Goal: Transaction & Acquisition: Purchase product/service

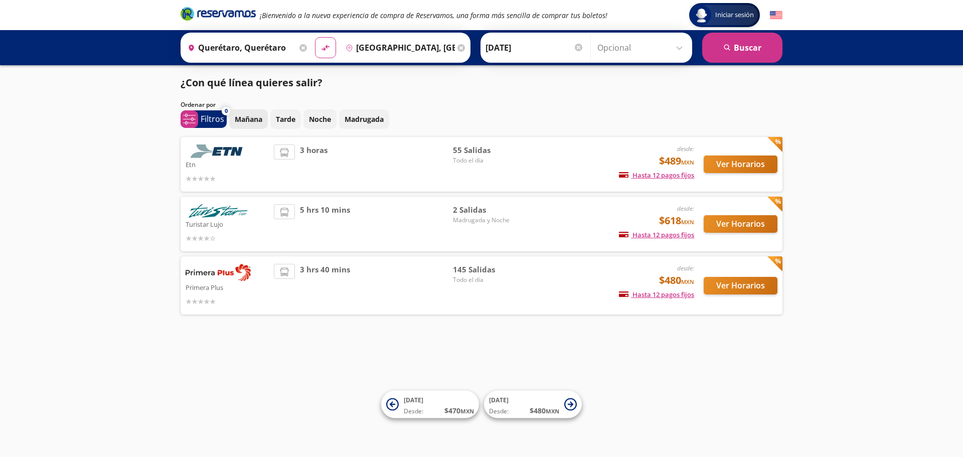
click at [241, 119] on p "Mañana" at bounding box center [249, 119] width 28 height 11
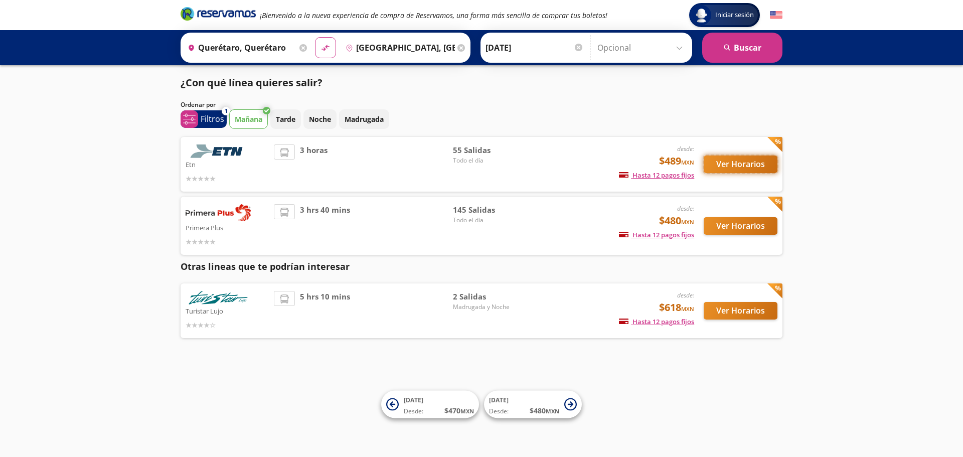
click at [739, 170] on button "Ver Horarios" at bounding box center [741, 164] width 74 height 18
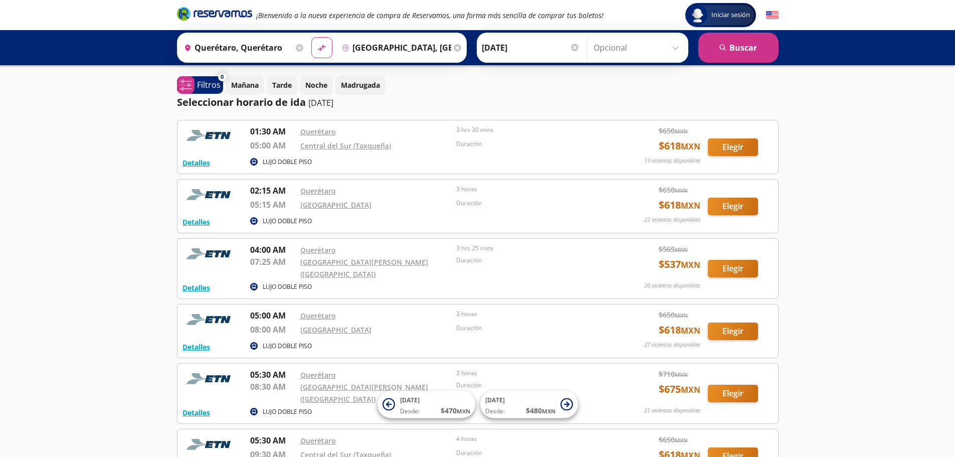
scroll to position [50, 0]
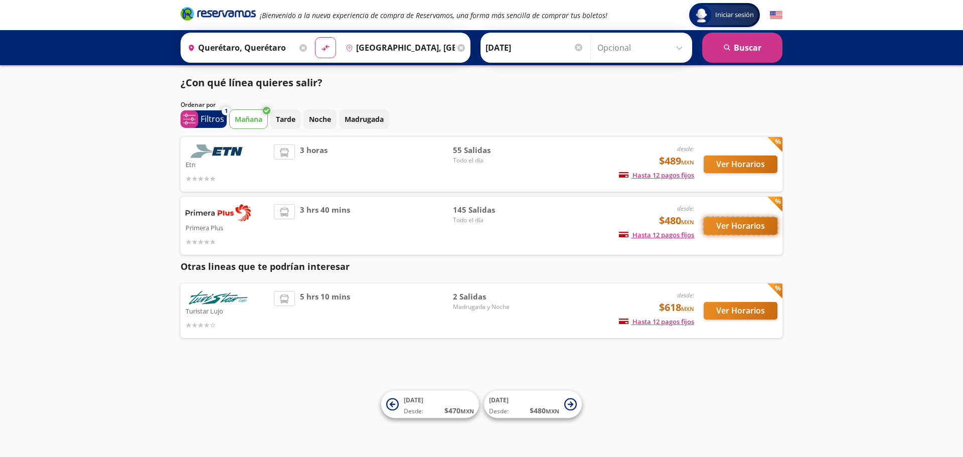
click at [735, 223] on button "Ver Horarios" at bounding box center [741, 226] width 74 height 18
click at [731, 159] on button "Ver Horarios" at bounding box center [741, 164] width 74 height 18
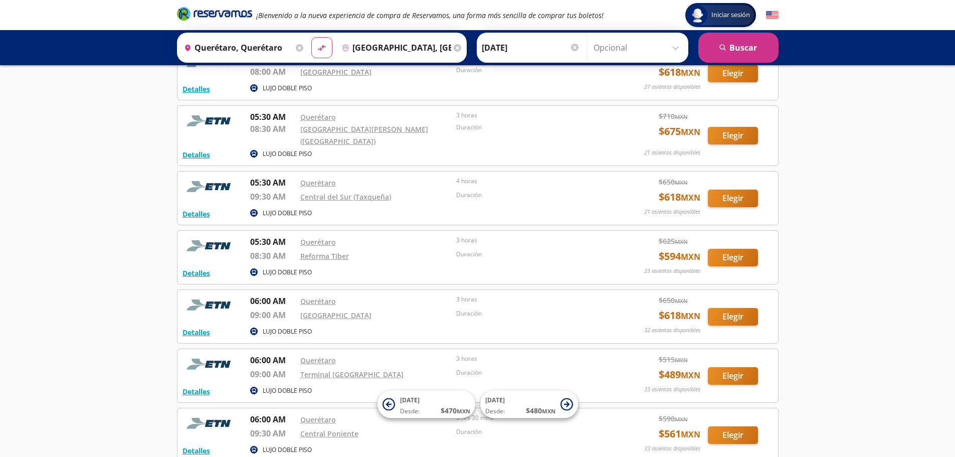
scroll to position [251, 0]
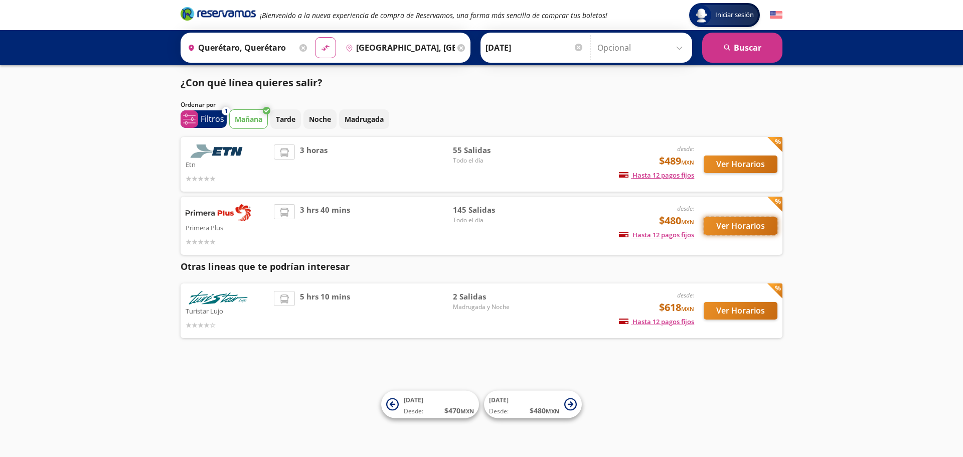
click at [736, 230] on button "Ver Horarios" at bounding box center [741, 226] width 74 height 18
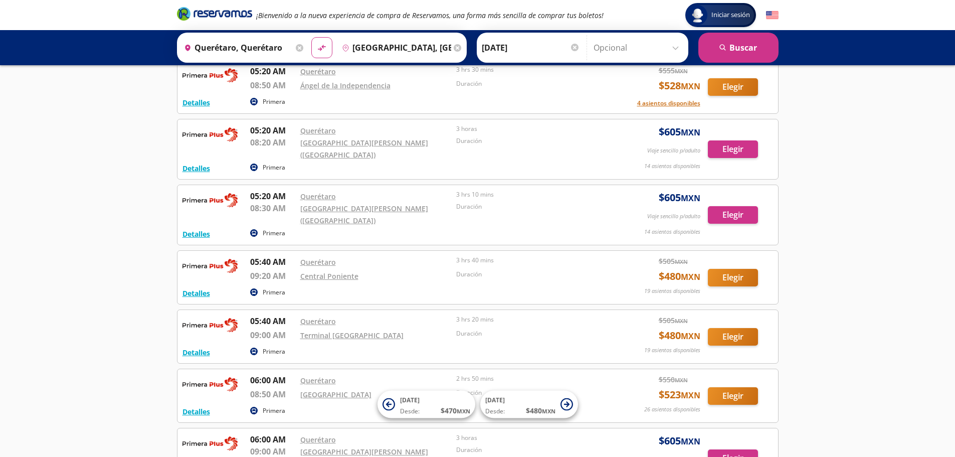
scroll to position [1103, 0]
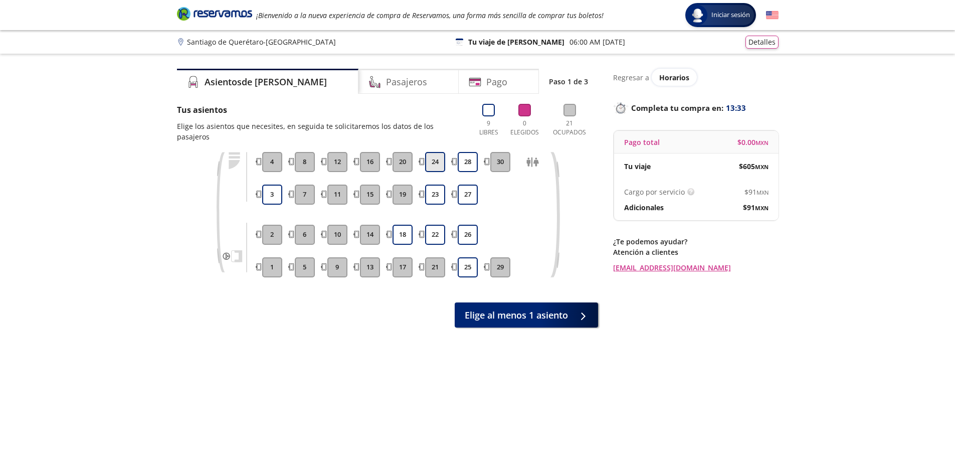
click at [439, 154] on button "24" at bounding box center [435, 162] width 20 height 20
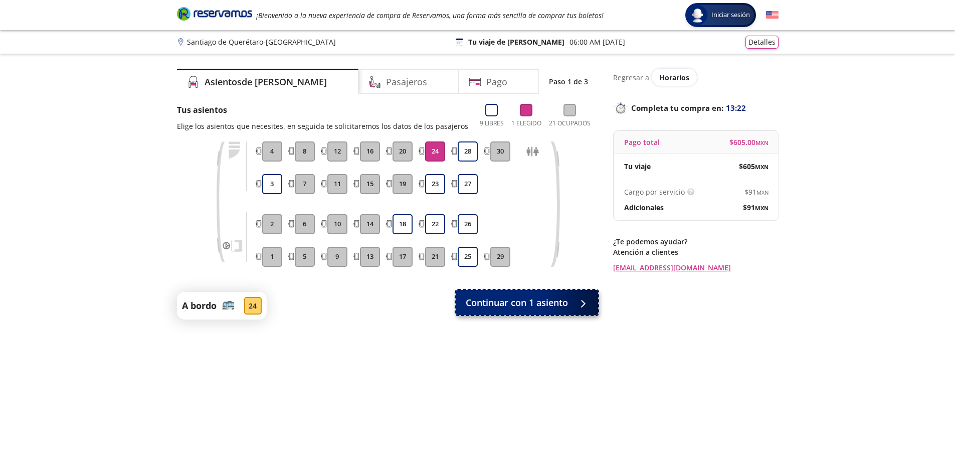
click at [566, 301] on span "Continuar con 1 asiento" at bounding box center [517, 303] width 102 height 14
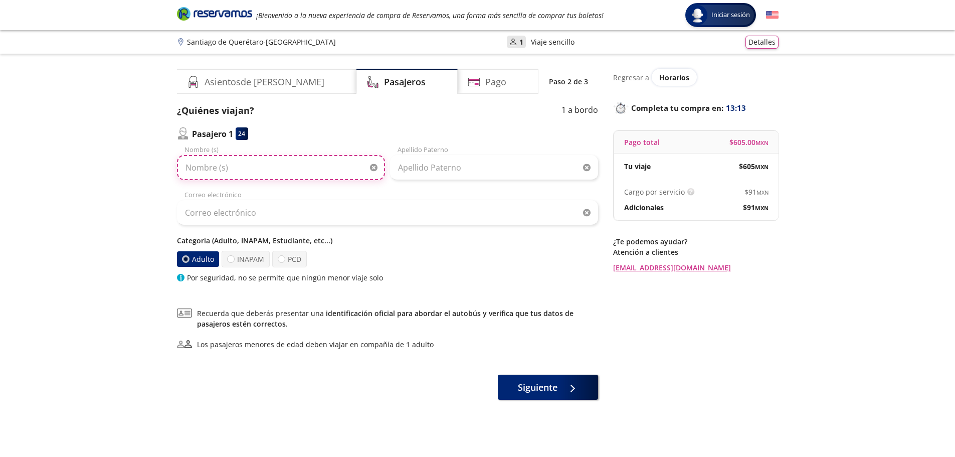
click at [237, 164] on input "Nombre (s)" at bounding box center [281, 167] width 208 height 25
type input "[PERSON_NAME]"
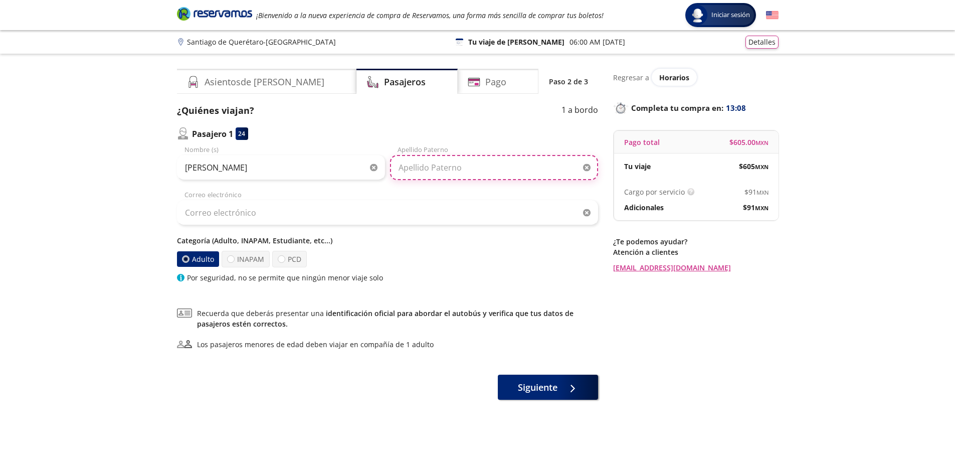
click at [408, 168] on input "Apellido Paterno" at bounding box center [494, 167] width 208 height 25
type input "[PERSON_NAME]"
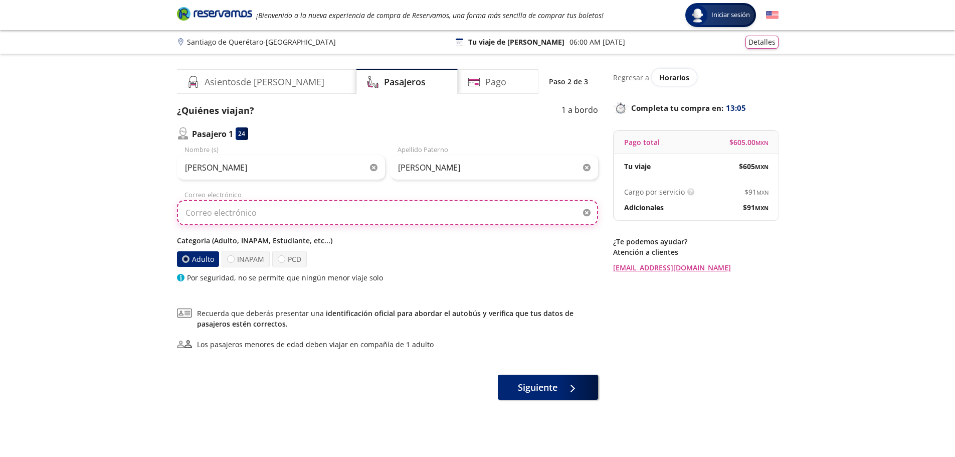
click at [296, 217] on input "Correo electrónico" at bounding box center [387, 212] width 421 height 25
type input "[EMAIL_ADDRESS][DOMAIN_NAME]"
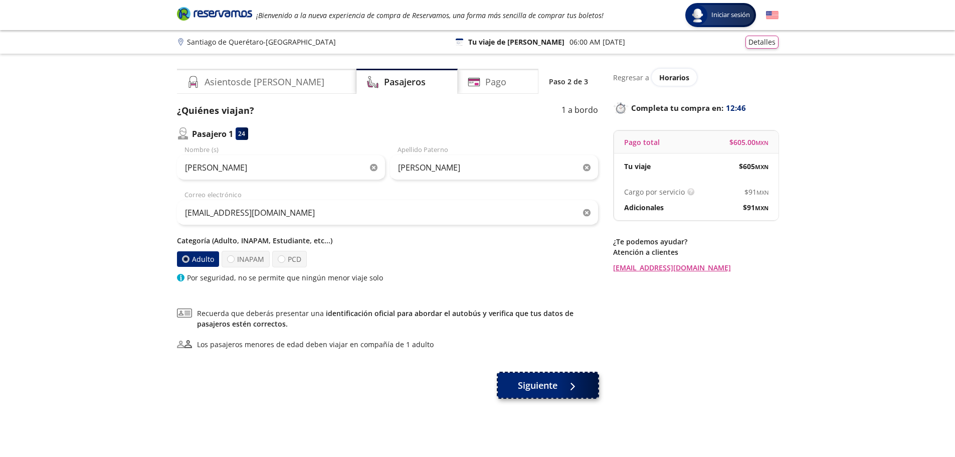
click at [557, 390] on span "Siguiente" at bounding box center [538, 386] width 40 height 14
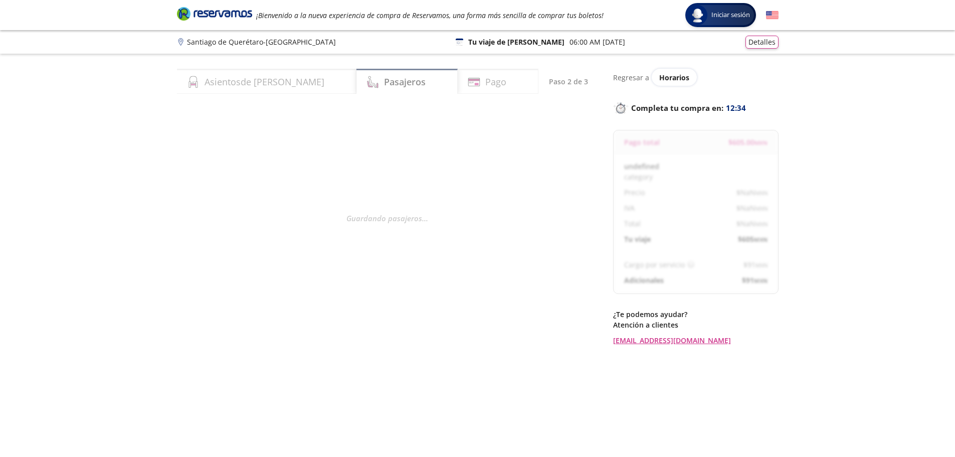
select select "MX"
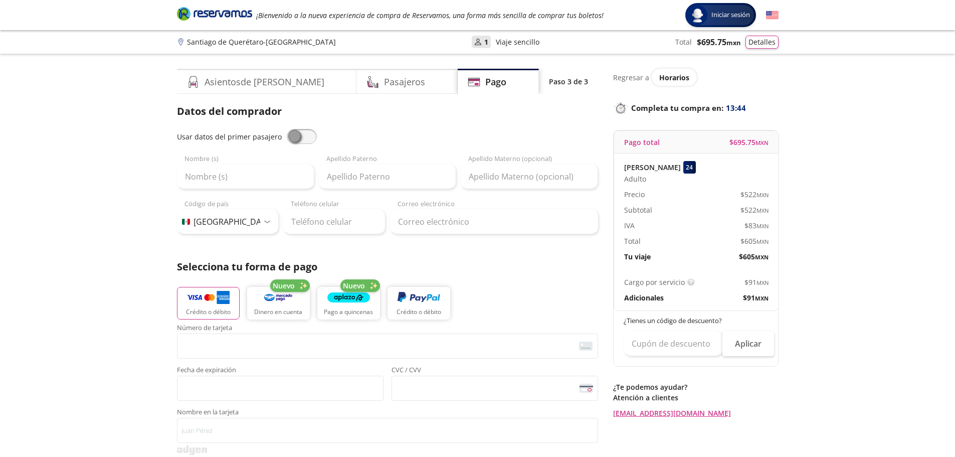
click at [300, 139] on span at bounding box center [302, 136] width 30 height 15
click at [287, 129] on input "checkbox" at bounding box center [287, 129] width 0 height 0
type input "[PERSON_NAME]"
type input "[EMAIL_ADDRESS][DOMAIN_NAME]"
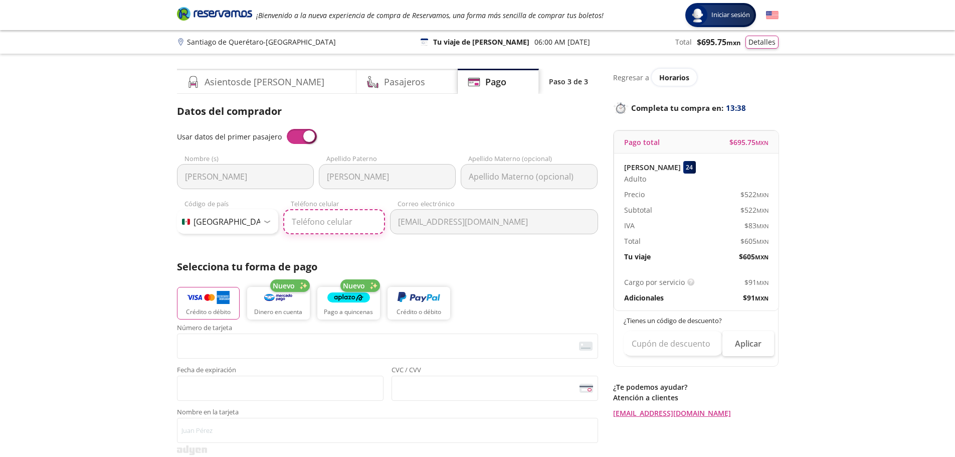
click at [328, 224] on input "Teléfono celular" at bounding box center [334, 221] width 102 height 25
type input "[PHONE_NUMBER]"
click at [519, 271] on p "Selecciona tu forma de pago" at bounding box center [387, 266] width 421 height 15
click at [285, 398] on span "<p>Your browser does not support iframes.</p>" at bounding box center [280, 388] width 207 height 25
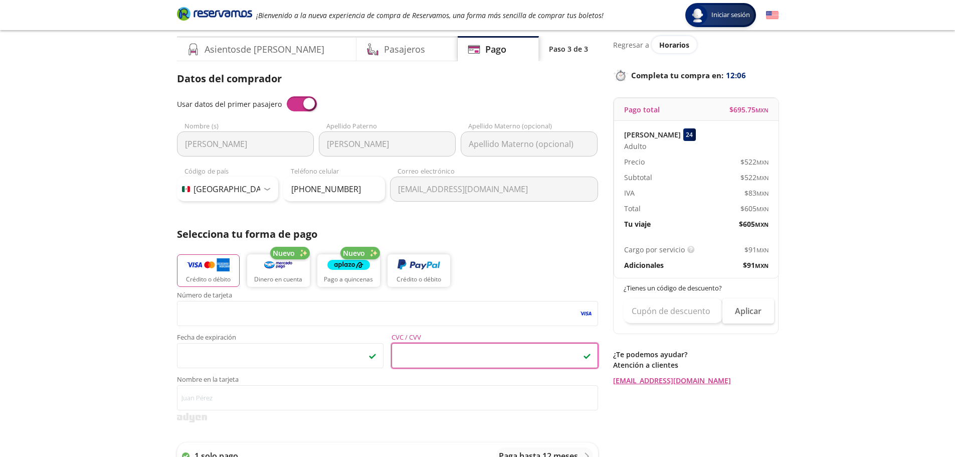
scroll to position [50, 0]
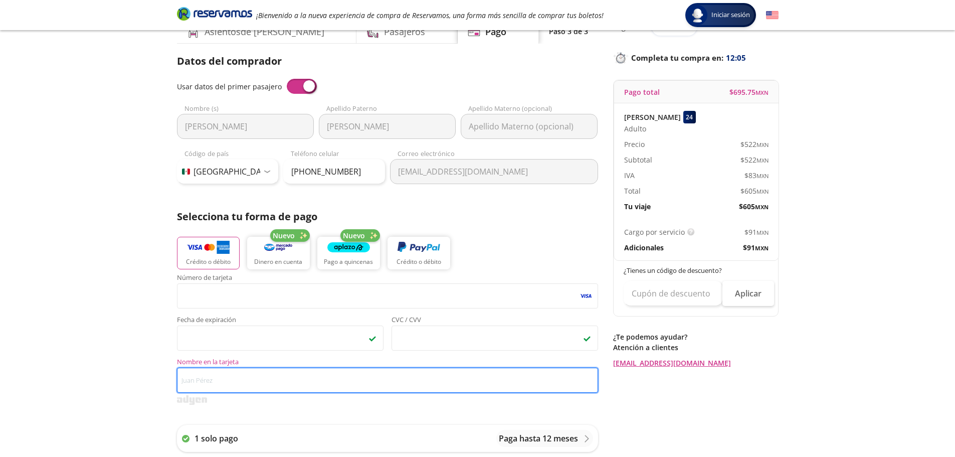
click at [282, 386] on input "Nombre en la tarjeta" at bounding box center [387, 380] width 421 height 25
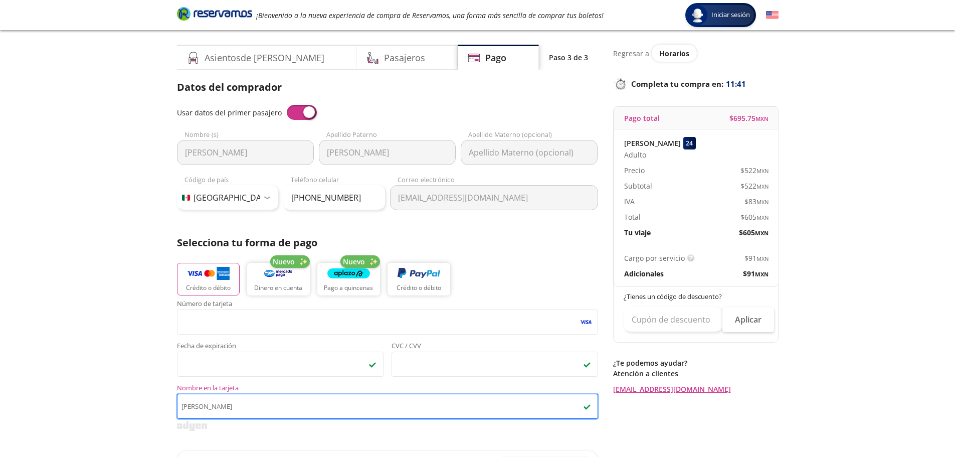
scroll to position [0, 0]
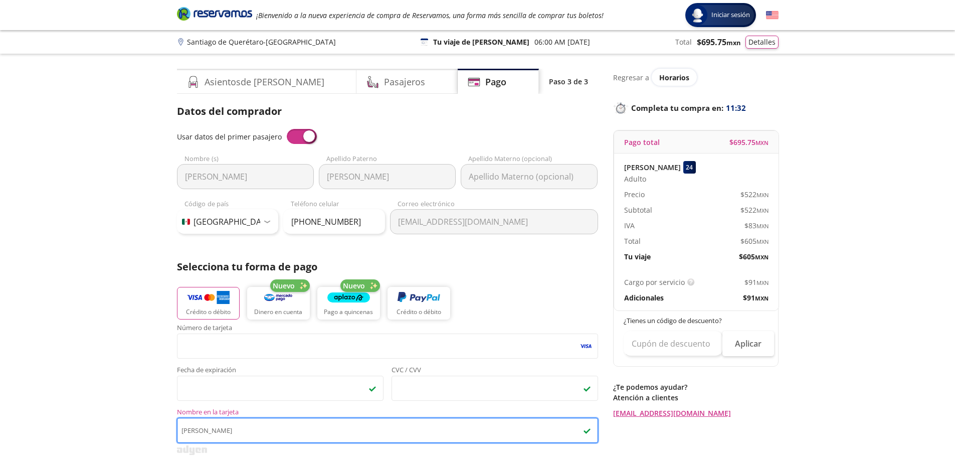
type input "[PERSON_NAME]"
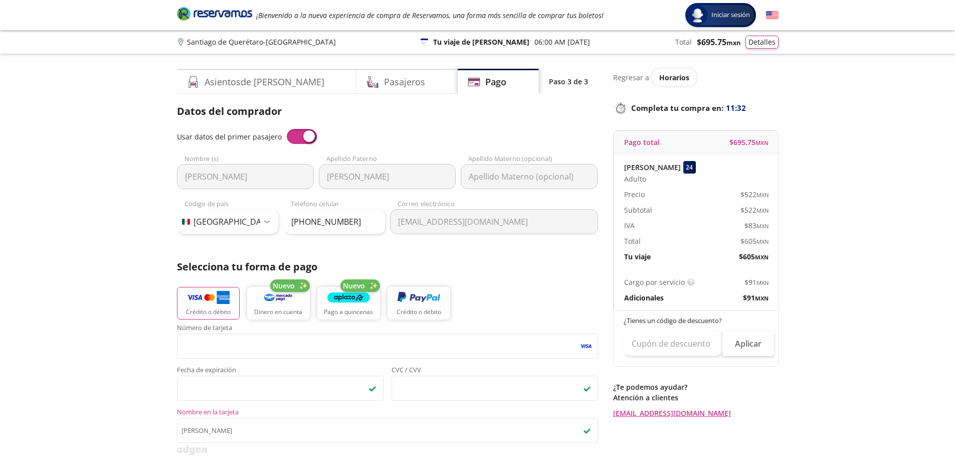
click at [181, 43] on icon at bounding box center [181, 42] width 5 height 7
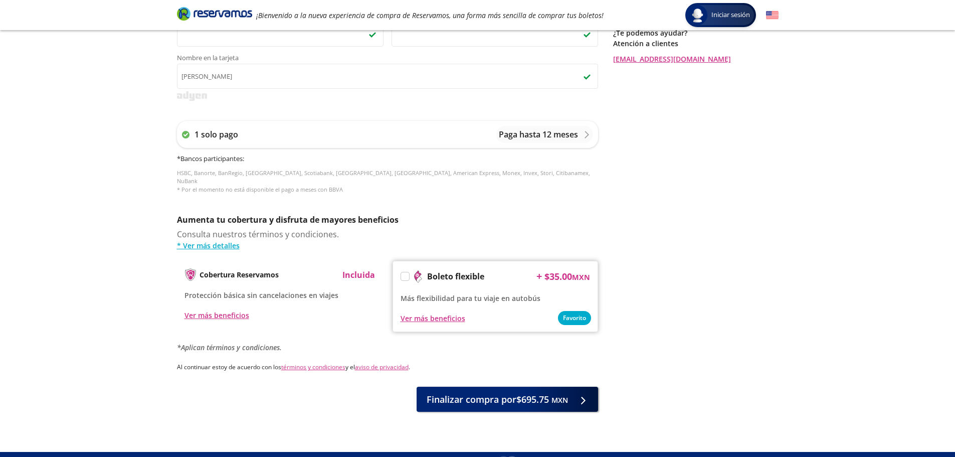
scroll to position [366, 0]
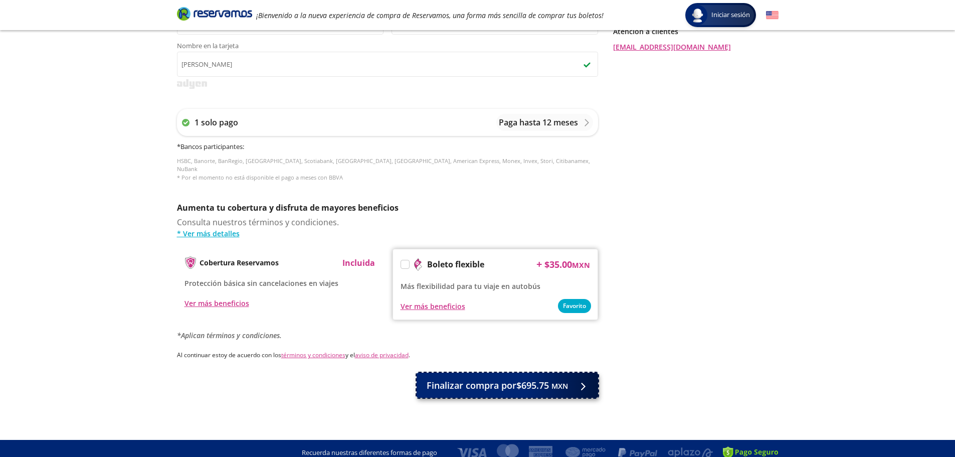
click at [532, 379] on span "Finalizar compra por $695.75 MXN" at bounding box center [497, 386] width 141 height 14
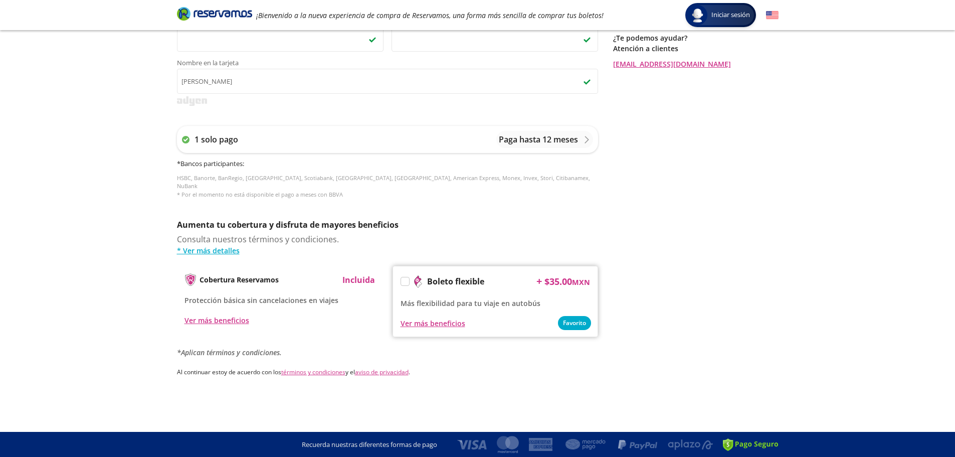
scroll to position [0, 0]
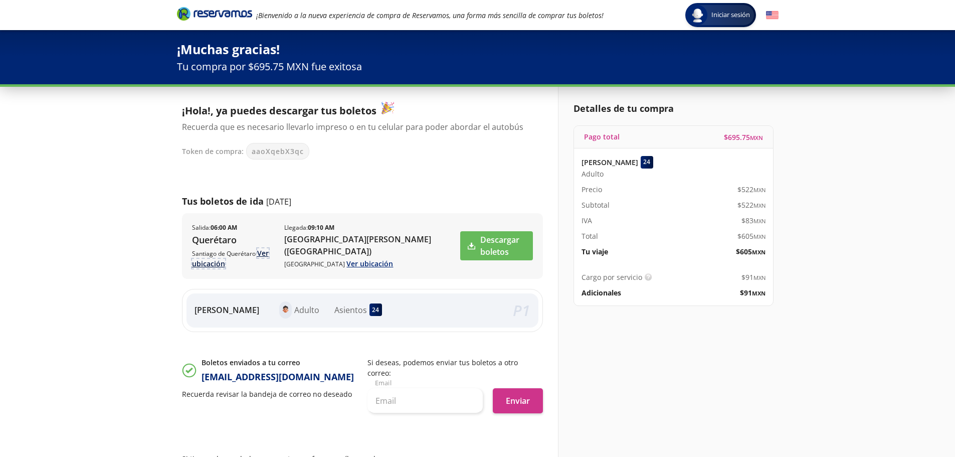
click at [211, 265] on link "Ver ubicación" at bounding box center [230, 258] width 77 height 20
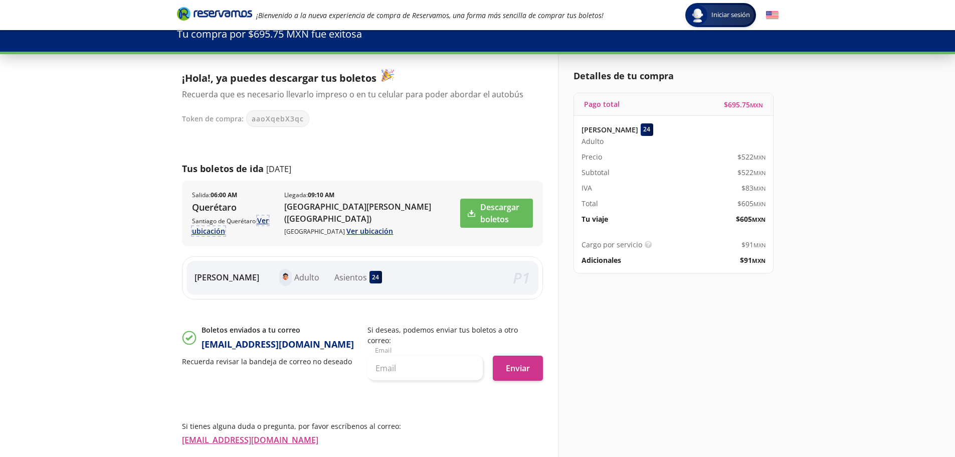
scroll to position [50, 0]
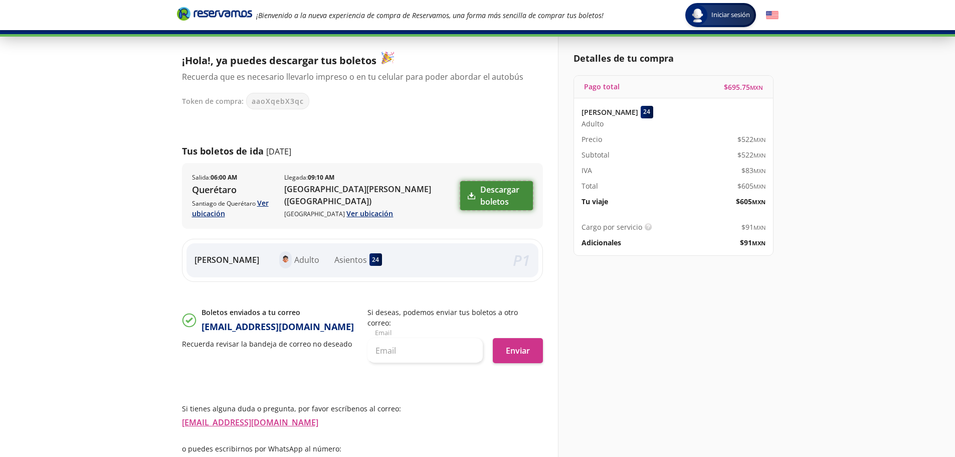
click at [485, 195] on link "Descargar boletos" at bounding box center [496, 195] width 73 height 29
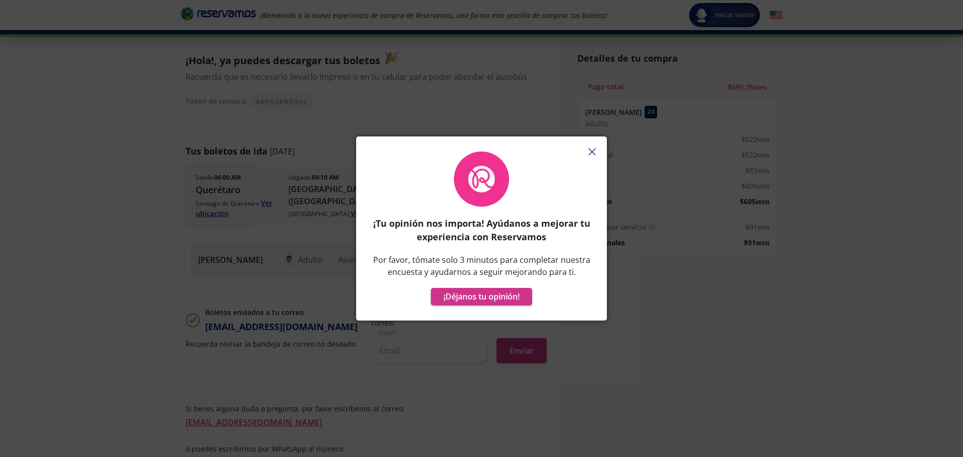
click at [590, 150] on line "button" at bounding box center [591, 151] width 7 height 7
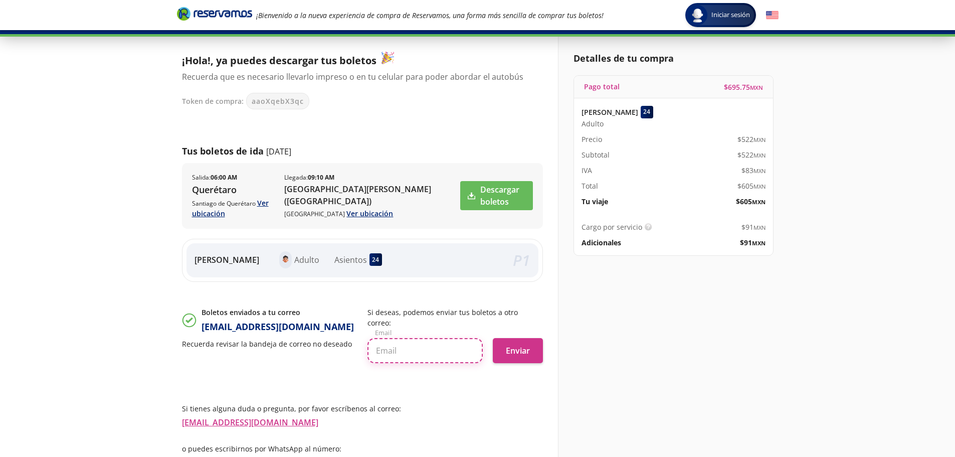
click at [454, 341] on input "text" at bounding box center [425, 350] width 115 height 25
click at [517, 338] on button "Enviar" at bounding box center [518, 350] width 50 height 25
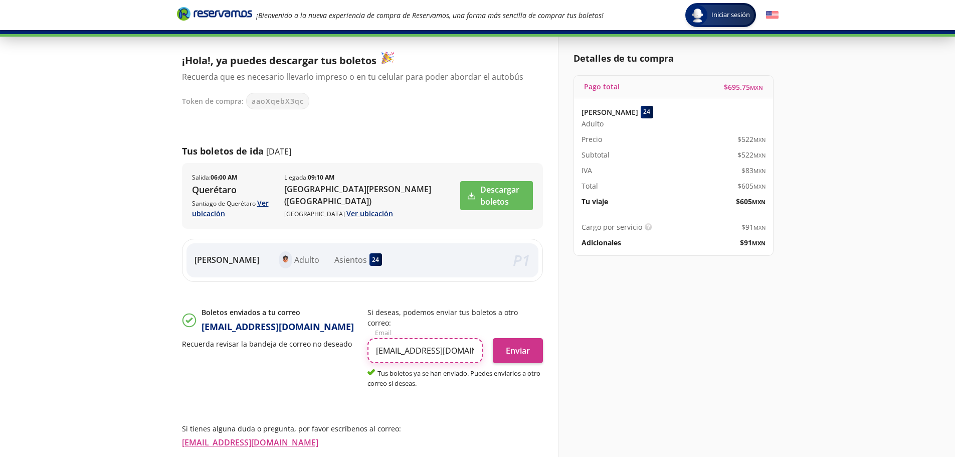
click at [457, 340] on input "[EMAIL_ADDRESS][DOMAIN_NAME]" at bounding box center [425, 350] width 115 height 25
type input "[EMAIL_ADDRESS][DOMAIN_NAME]"
click at [527, 339] on button "Enviar" at bounding box center [518, 350] width 50 height 25
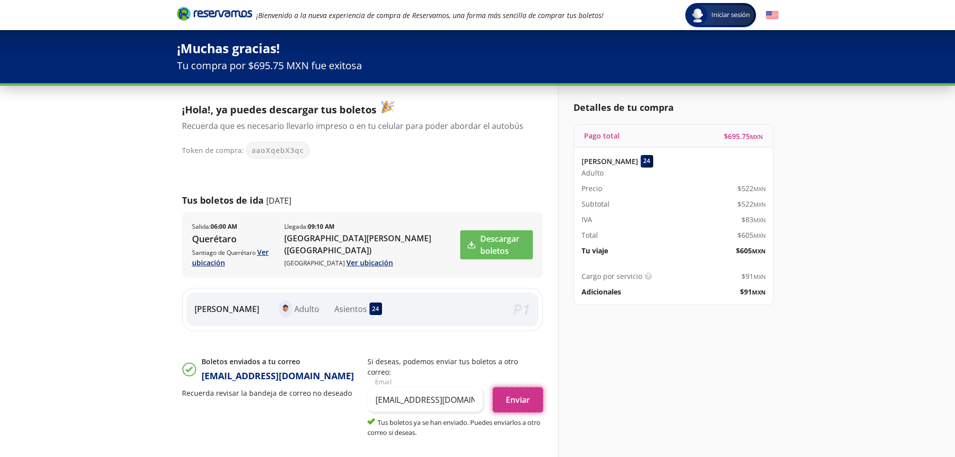
scroll to position [0, 0]
